Goal: Transaction & Acquisition: Purchase product/service

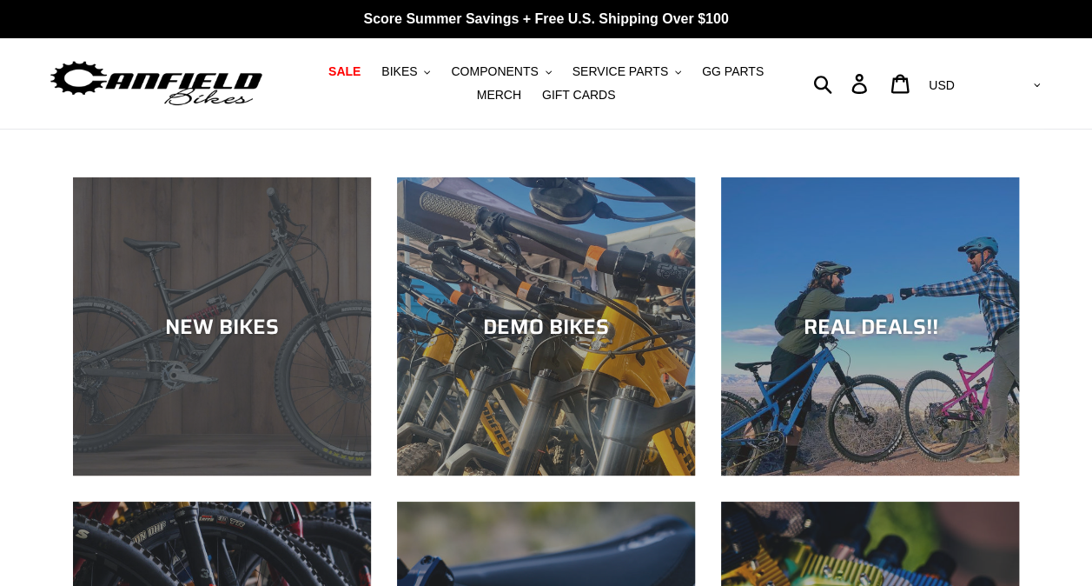
click at [233, 321] on div "NEW BIKES" at bounding box center [222, 326] width 298 height 25
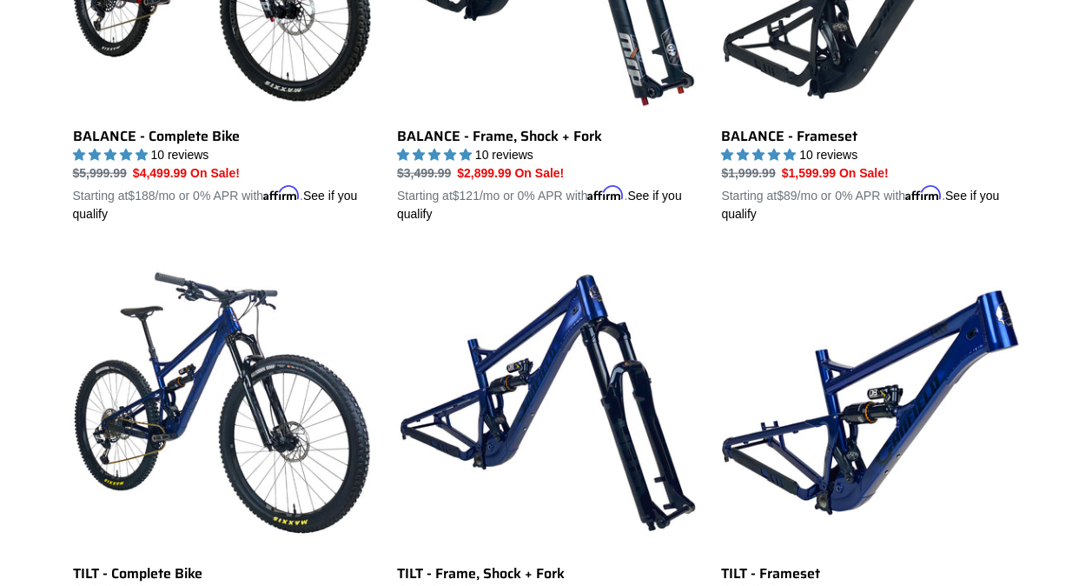
scroll to position [2041, 0]
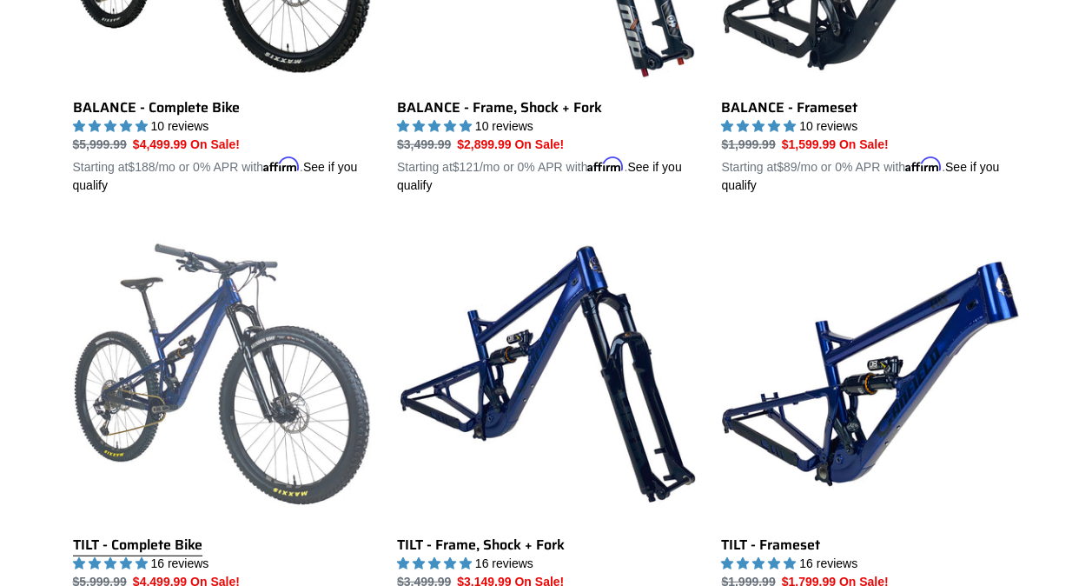
click at [235, 365] on link "TILT - Complete Bike" at bounding box center [222, 428] width 298 height 407
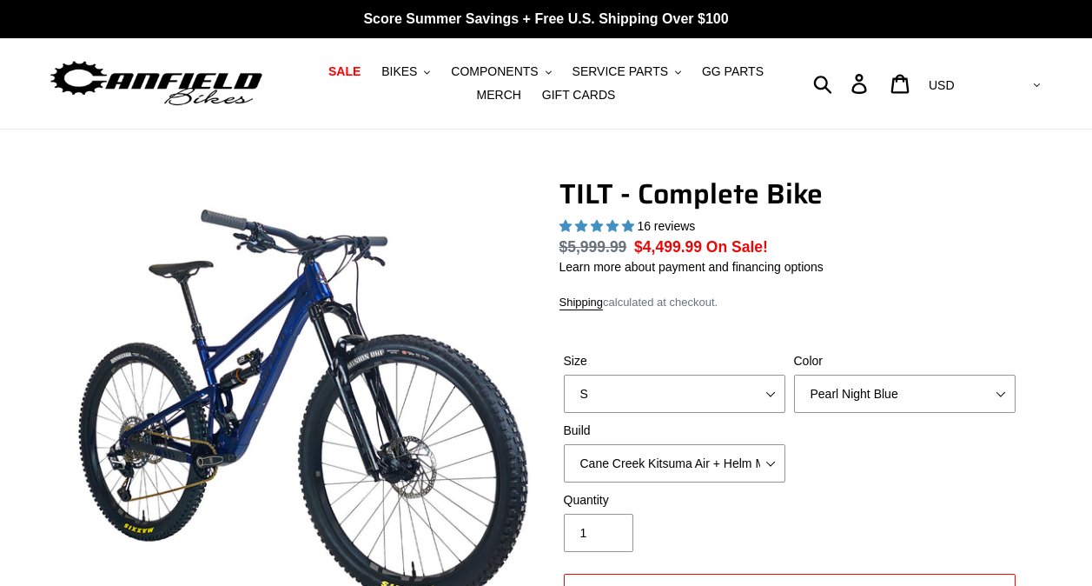
select select "highest-rating"
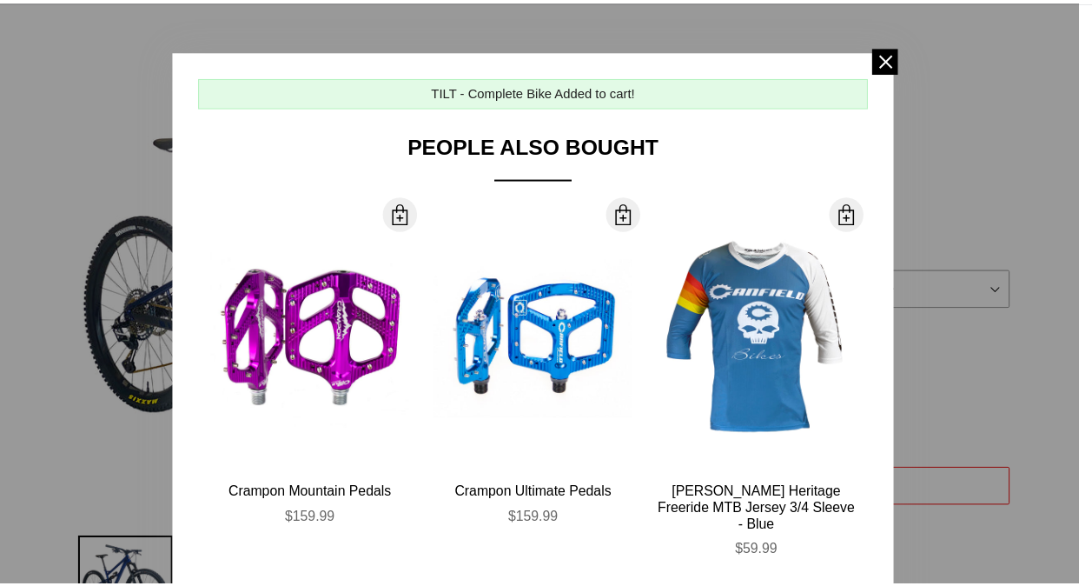
scroll to position [80, 0]
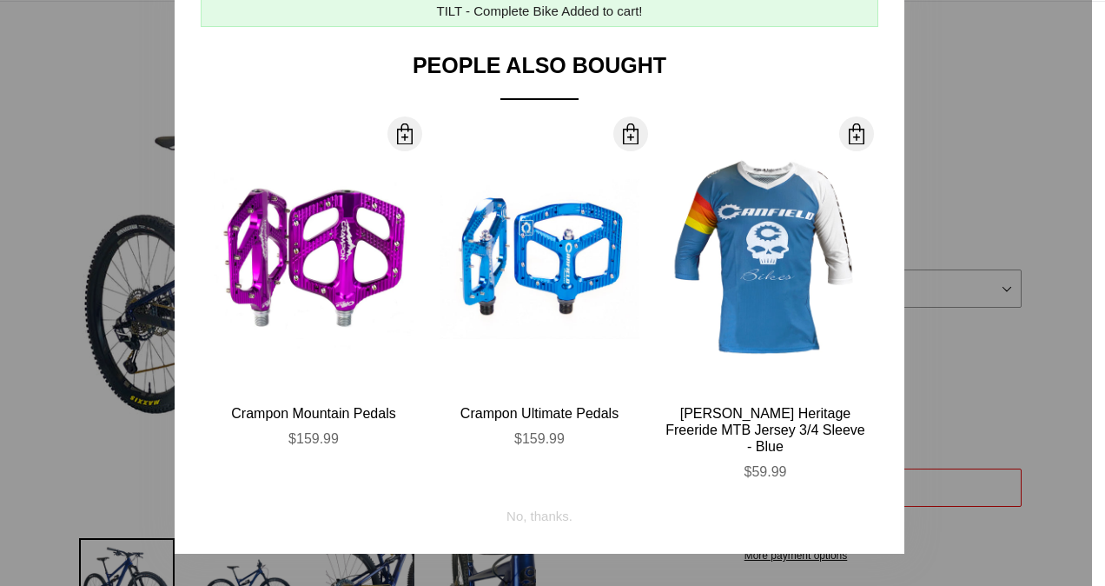
click at [1013, 182] on div at bounding box center [552, 293] width 1105 height 586
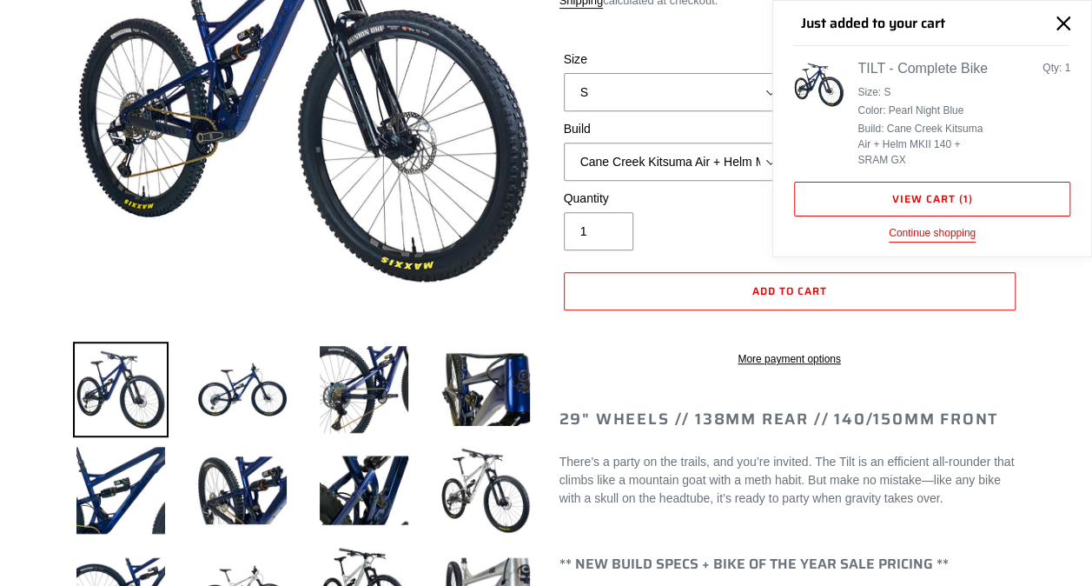
scroll to position [326, 0]
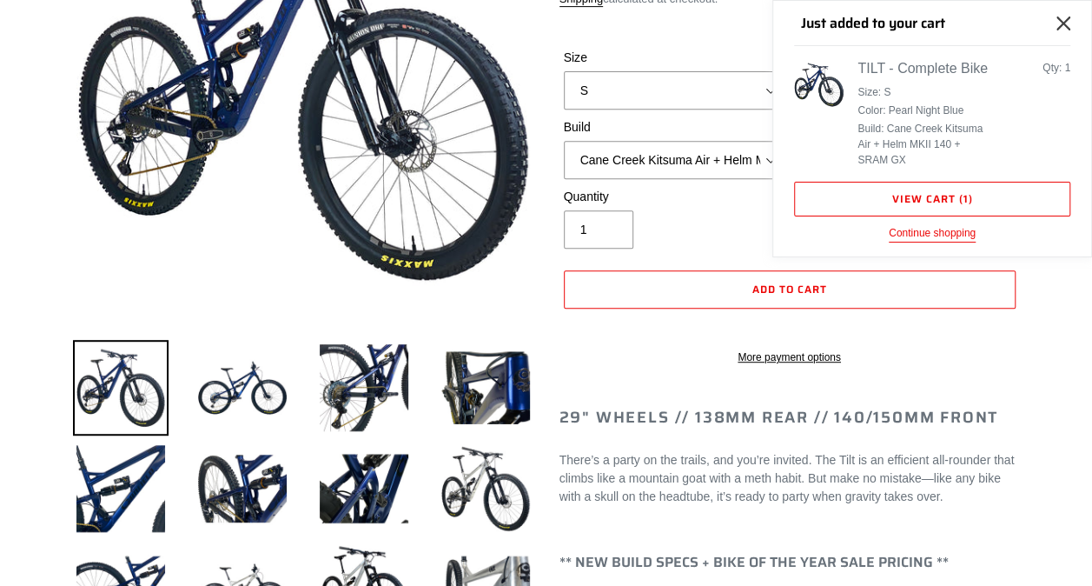
click at [1067, 26] on icon "Close" at bounding box center [1063, 24] width 14 height 14
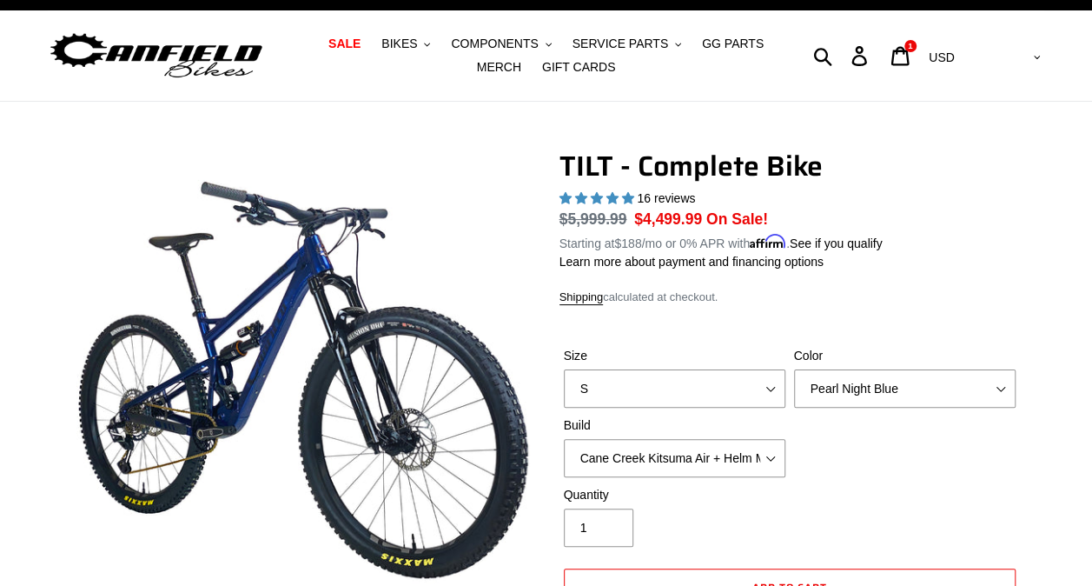
scroll to position [0, 0]
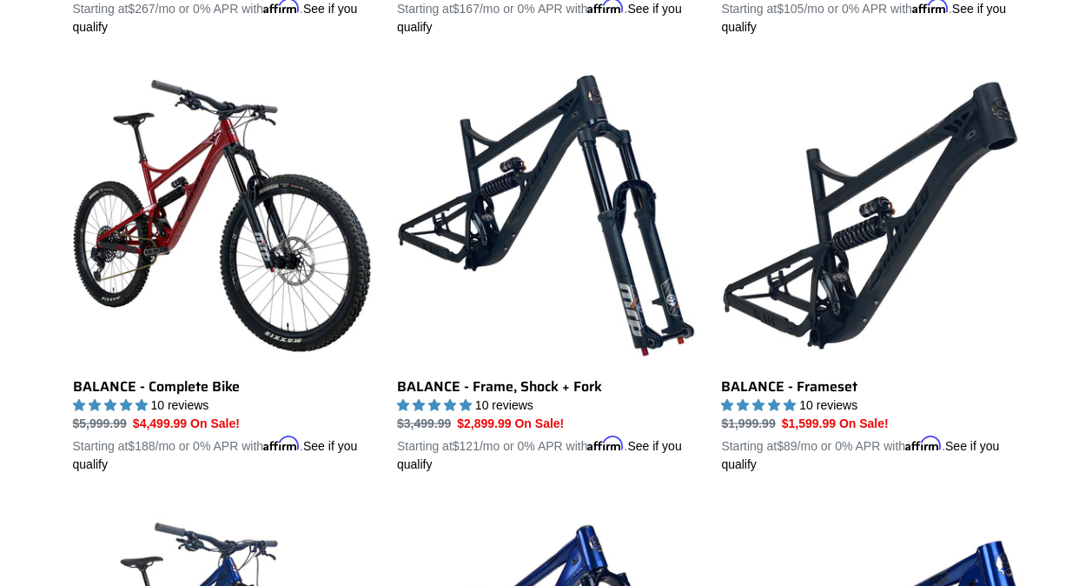
scroll to position [1756, 0]
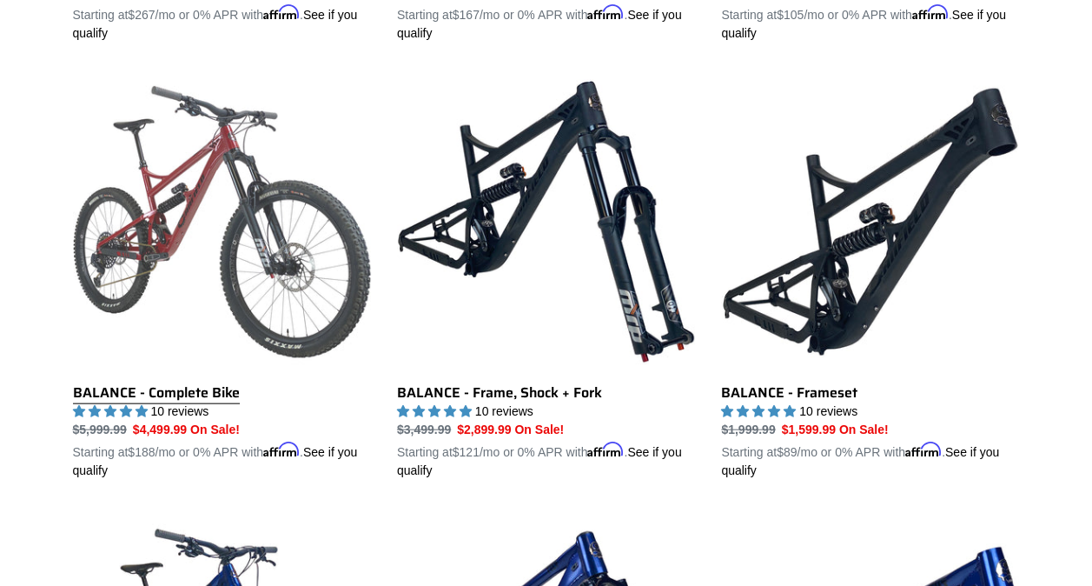
click at [189, 180] on link "BALANCE - Complete Bike" at bounding box center [222, 276] width 298 height 407
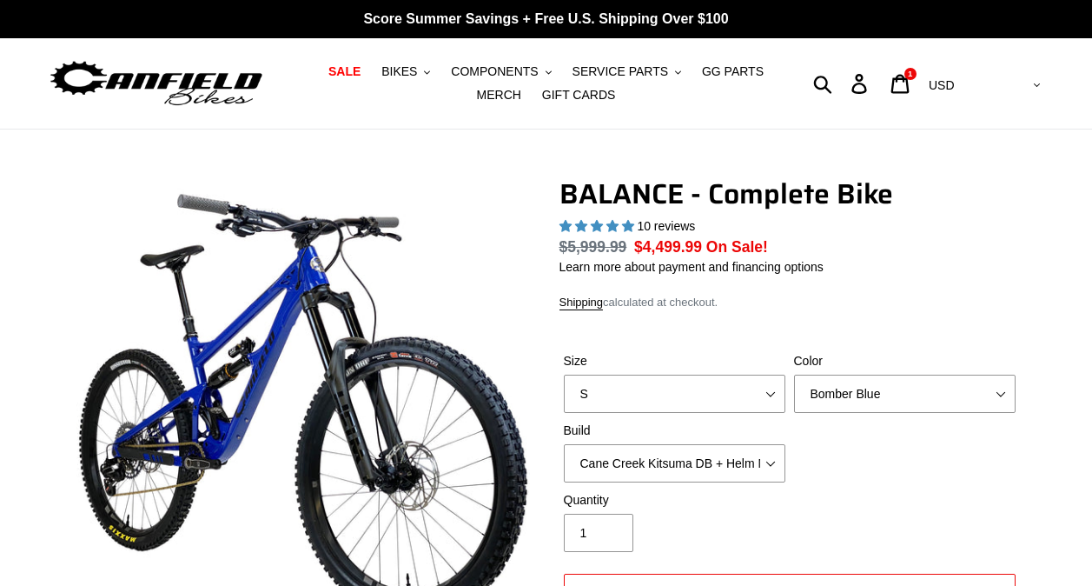
select select "highest-rating"
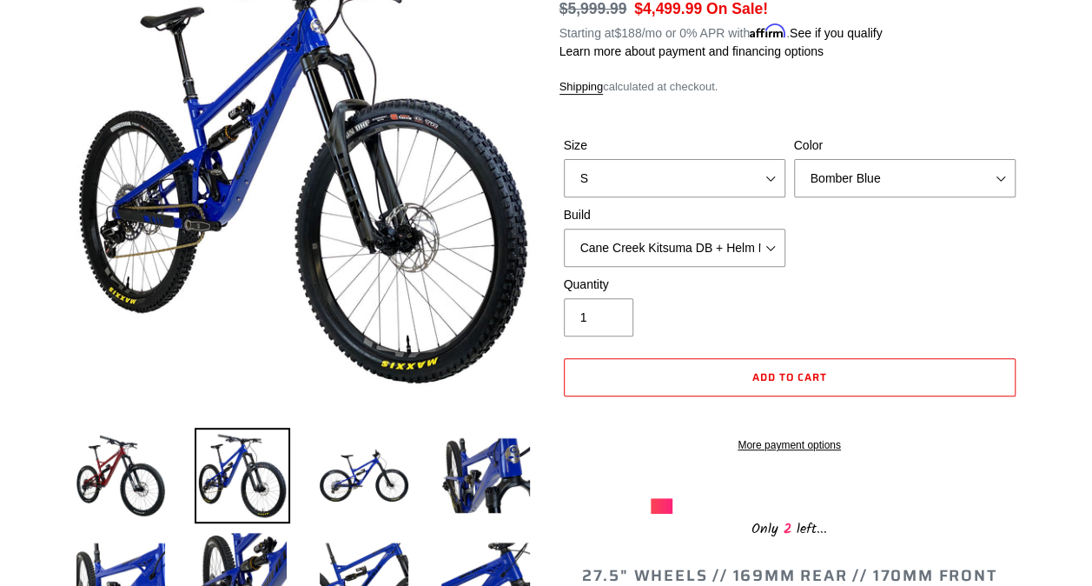
scroll to position [236, 0]
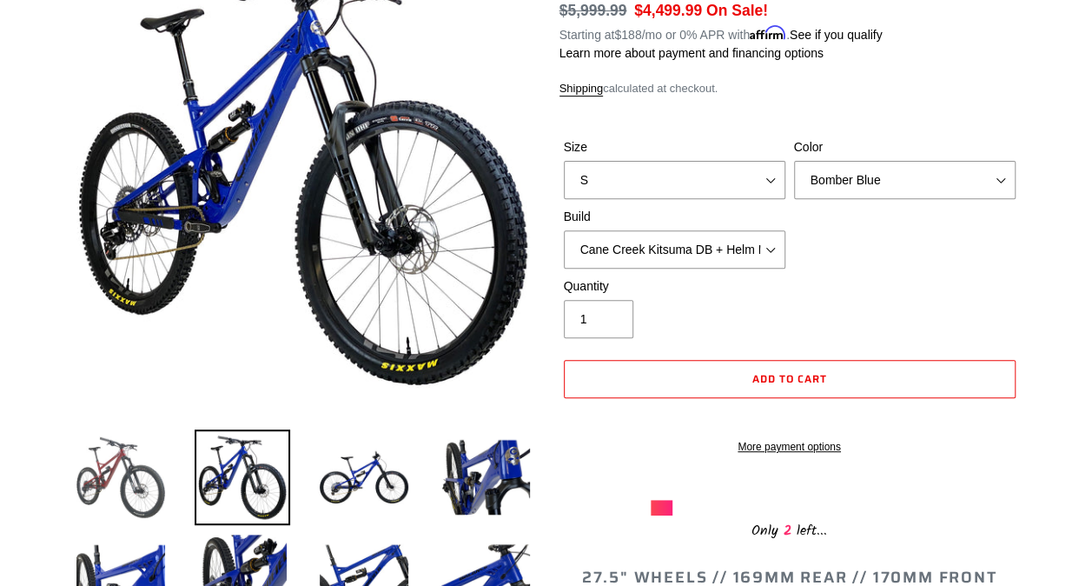
click at [115, 480] on img at bounding box center [121, 477] width 96 height 96
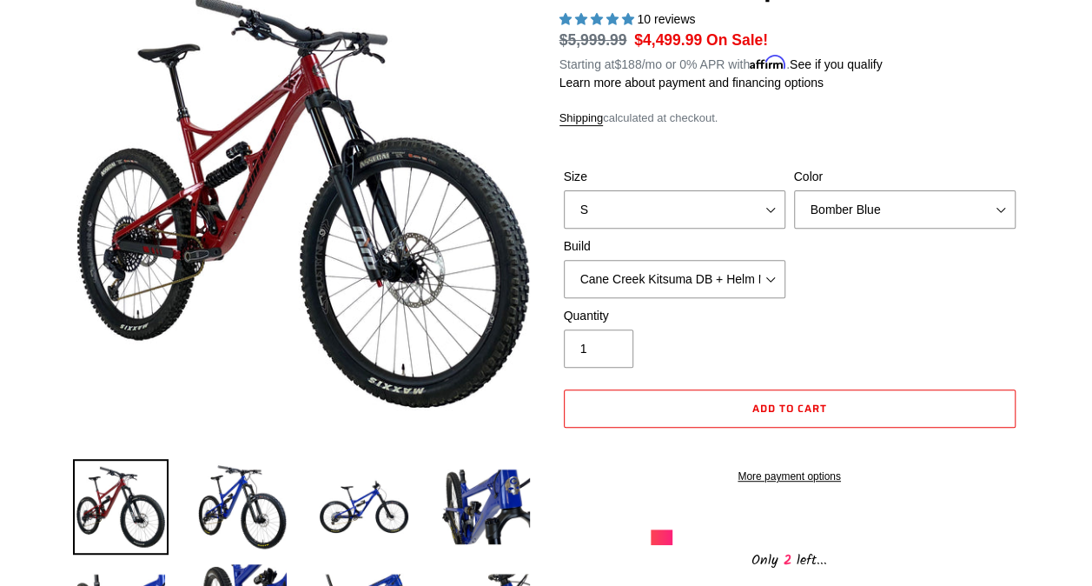
scroll to position [204, 0]
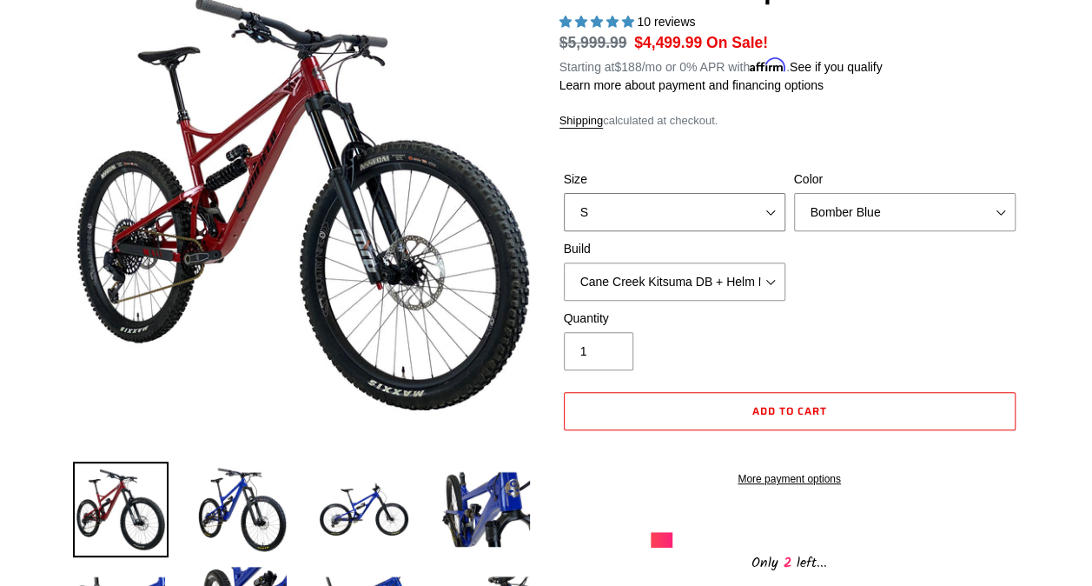
click at [761, 214] on select "S M L XL" at bounding box center [675, 212] width 222 height 38
select select "M"
click at [564, 193] on select "S M L XL" at bounding box center [675, 212] width 222 height 38
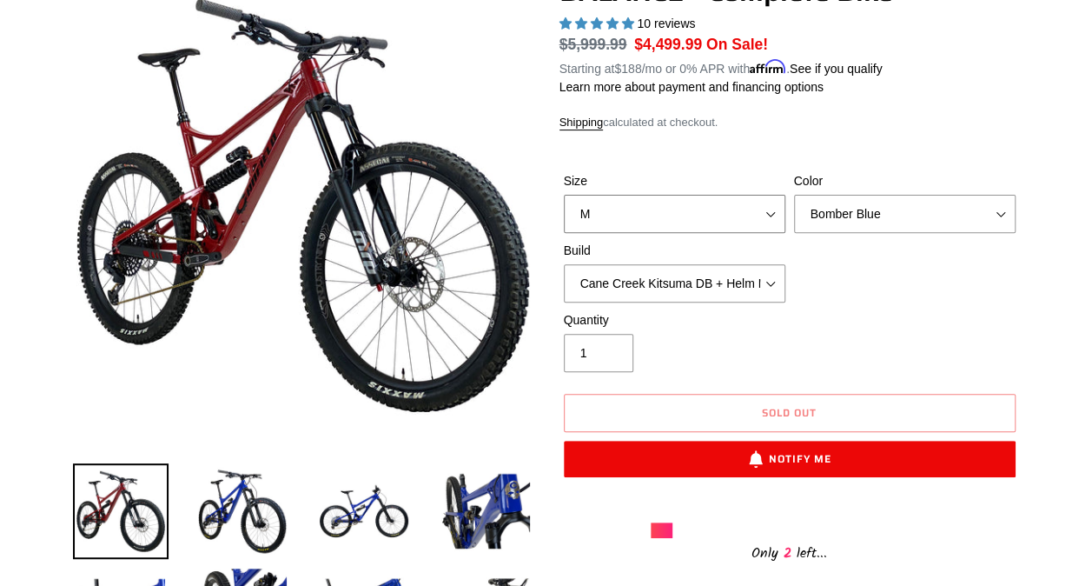
scroll to position [224, 0]
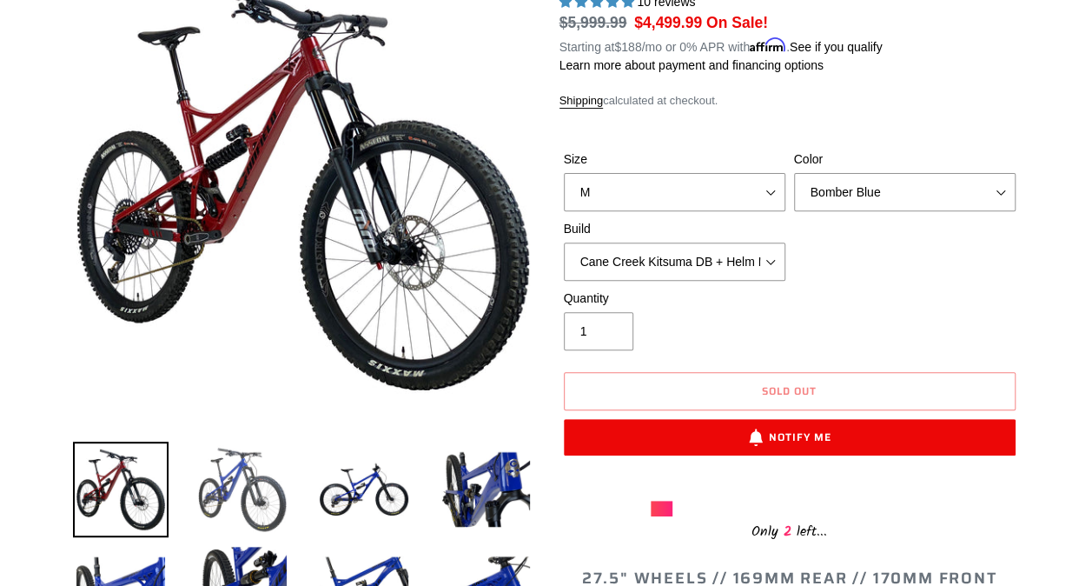
click at [240, 490] on img at bounding box center [243, 489] width 96 height 96
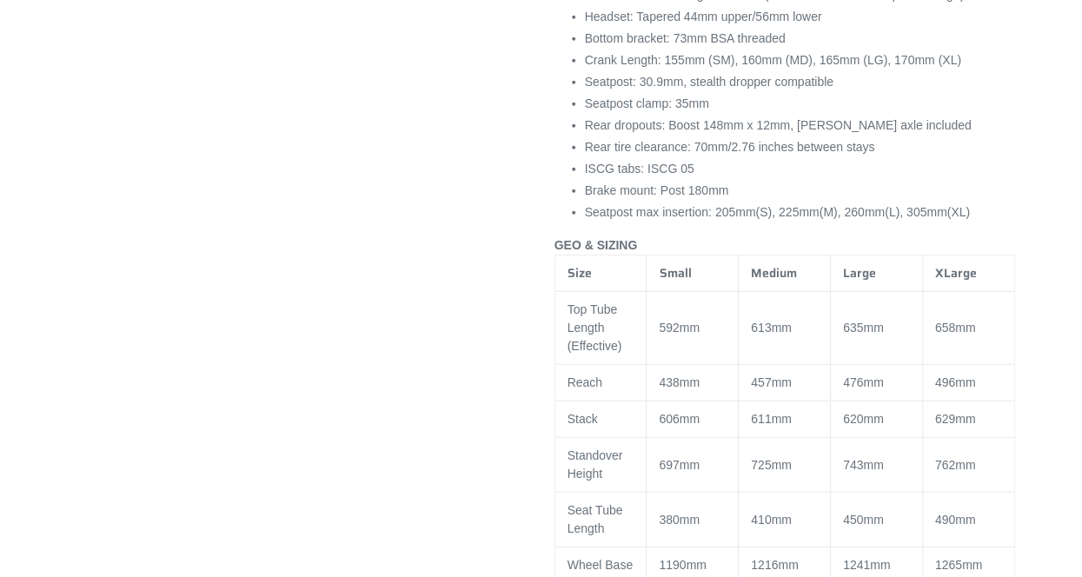
scroll to position [2016, 0]
